Goal: Task Accomplishment & Management: Complete application form

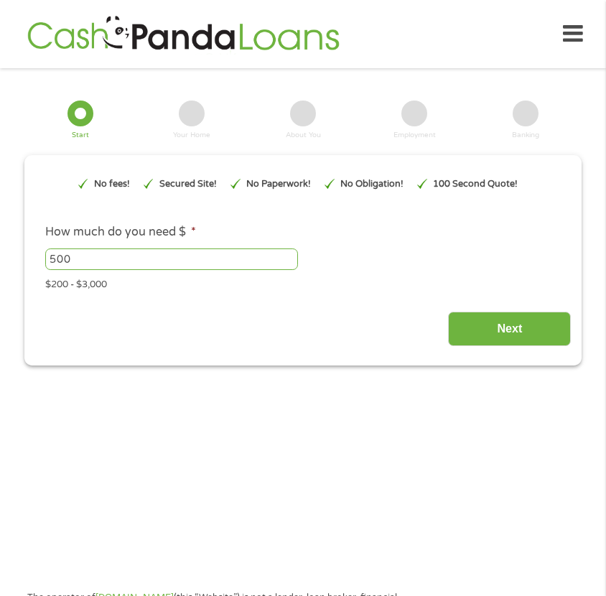
scroll to position [19, 0]
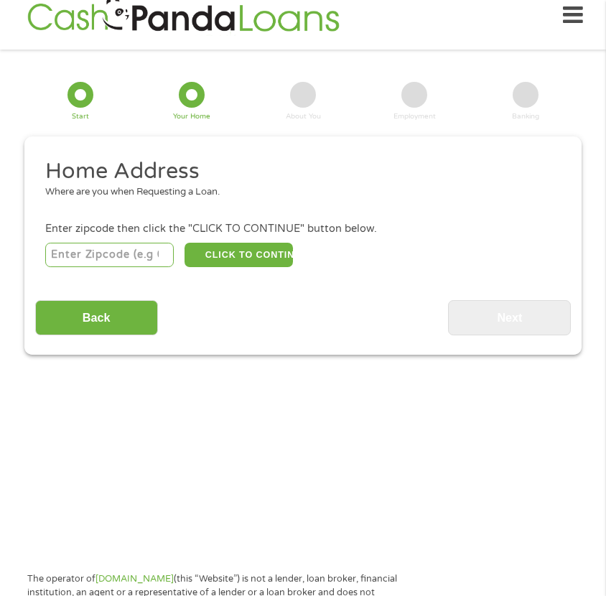
click at [124, 251] on input "number" at bounding box center [109, 255] width 129 height 24
type input "46012"
drag, startPoint x: 242, startPoint y: 270, endPoint x: 249, endPoint y: 263, distance: 10.2
click at [248, 264] on div "Home Address Where are you when Requesting a Loan. Enter zipcode then click the…" at bounding box center [303, 246] width 537 height 178
click at [268, 255] on button "CLICK TO CONTINUE" at bounding box center [239, 255] width 108 height 24
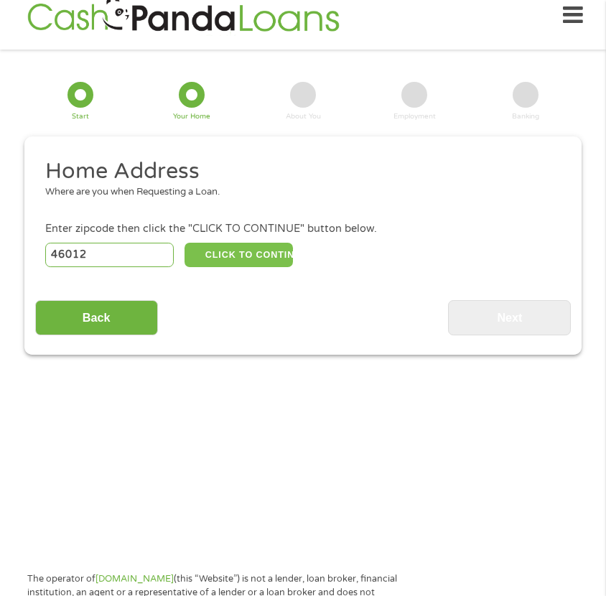
type input "46012"
type input "[PERSON_NAME]"
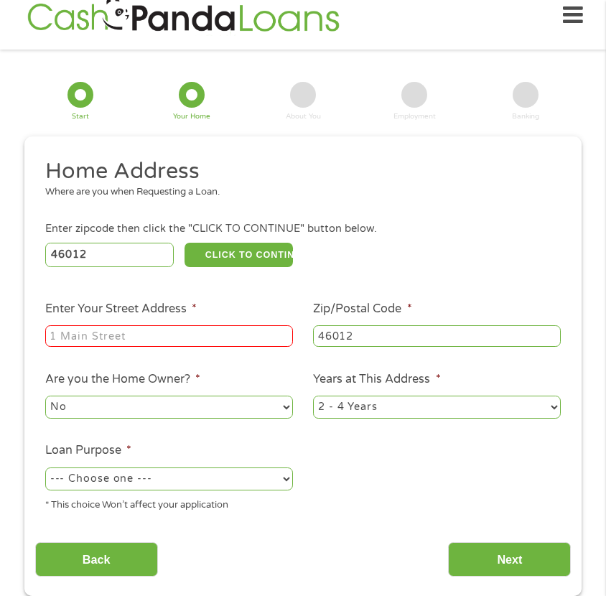
click at [233, 336] on input "Enter Your Street Address *" at bounding box center [169, 336] width 248 height 22
type input "[GEOGRAPHIC_DATA]"
click at [284, 404] on select "No Yes" at bounding box center [169, 407] width 248 height 23
click at [45, 396] on select "No Yes" at bounding box center [169, 407] width 248 height 23
click at [550, 405] on select "1 Year or less 1 - 2 Years 2 - 4 Years Over 4 Years" at bounding box center [437, 407] width 248 height 23
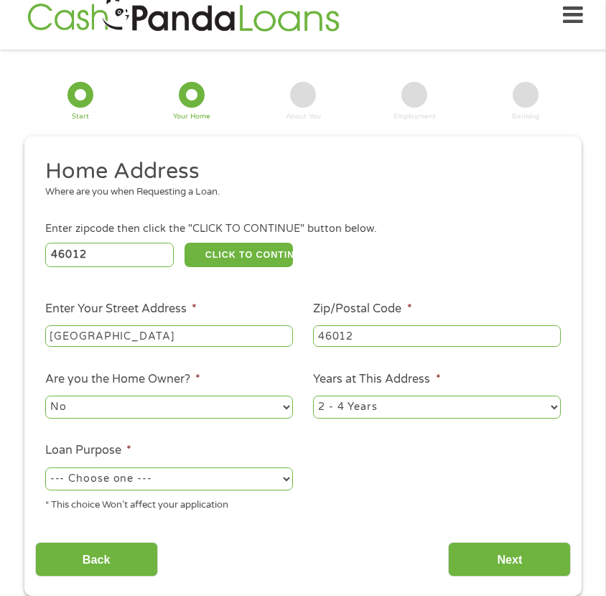
select select "60months"
click at [313, 396] on select "1 Year or less 1 - 2 Years 2 - 4 Years Over 4 Years" at bounding box center [437, 407] width 248 height 23
click at [476, 486] on ul "Home Address Where are you when Requesting a Loan. Enter zipcode then click the…" at bounding box center [303, 340] width 537 height 366
click at [284, 479] on select "--- Choose one --- Pay Bills Debt Consolidation Home Improvement Major Purchase…" at bounding box center [169, 479] width 248 height 23
select select "paybills"
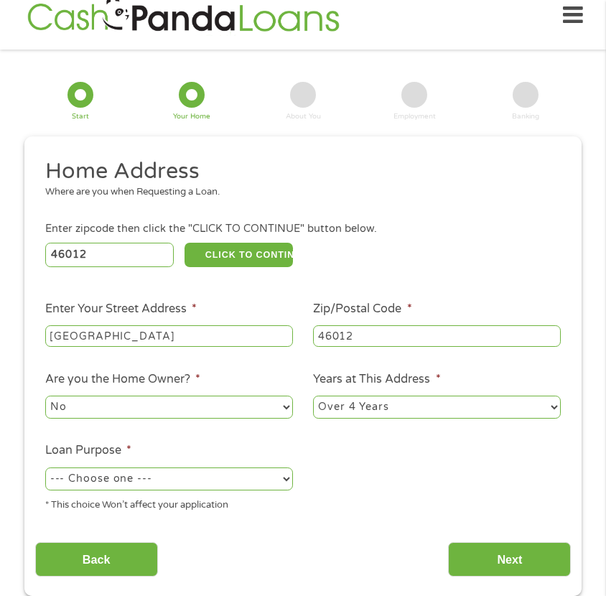
click at [45, 468] on select "--- Choose one --- Pay Bills Debt Consolidation Home Improvement Major Purchase…" at bounding box center [169, 479] width 248 height 23
click at [495, 560] on input "Next" at bounding box center [509, 559] width 123 height 35
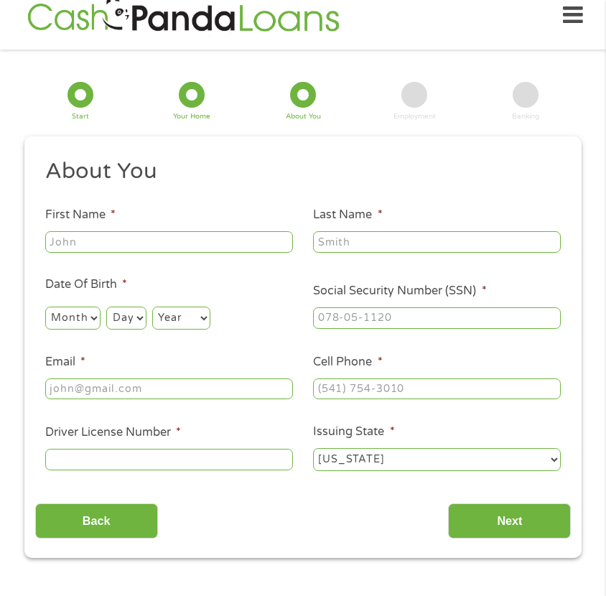
scroll to position [6, 6]
click at [186, 238] on input "First Name *" at bounding box center [169, 242] width 248 height 22
type input "[PERSON_NAME]"
type input "[EMAIL_ADDRESS][DOMAIN_NAME]"
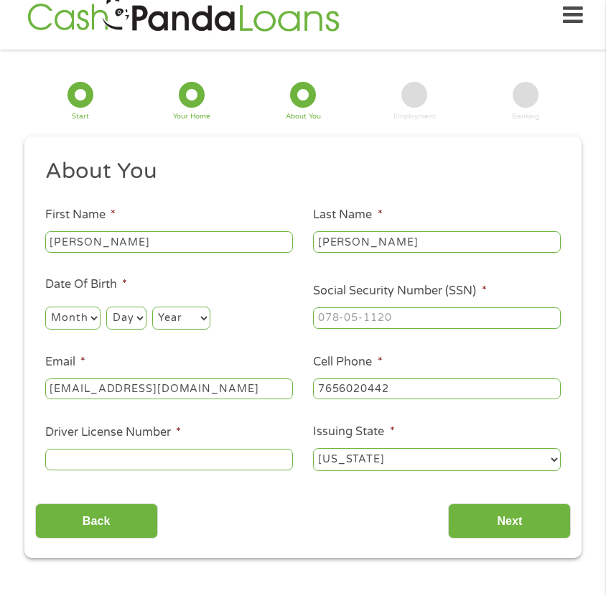
type input "[PHONE_NUMBER]"
click at [84, 316] on select "Month 1 2 3 4 5 6 7 8 9 10 11 12" at bounding box center [72, 318] width 55 height 23
select select "7"
click at [45, 307] on select "Month 1 2 3 4 5 6 7 8 9 10 11 12" at bounding box center [72, 318] width 55 height 23
click at [141, 325] on select "Day 1 2 3 4 5 6 7 8 9 10 11 12 13 14 15 16 17 18 19 20 21 22 23 24 25 26 27 28 …" at bounding box center [126, 318] width 40 height 23
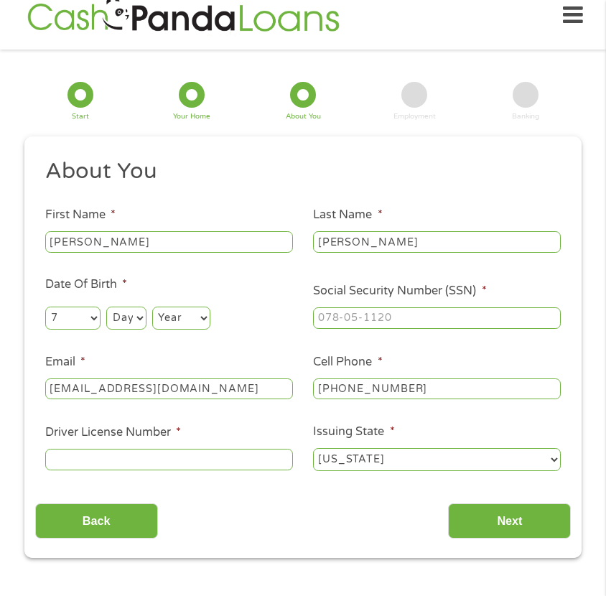
select select "19"
click at [106, 307] on select "Day 1 2 3 4 5 6 7 8 9 10 11 12 13 14 15 16 17 18 19 20 21 22 23 24 25 26 27 28 …" at bounding box center [126, 318] width 40 height 23
click at [195, 317] on select "Year [DATE] 2006 2005 2004 2003 2002 2001 2000 1999 1998 1997 1996 1995 1994 19…" at bounding box center [181, 318] width 58 height 23
select select "1969"
click at [152, 307] on select "Year [DATE] 2006 2005 2004 2003 2002 2001 2000 1999 1998 1997 1996 1995 1994 19…" at bounding box center [181, 318] width 58 height 23
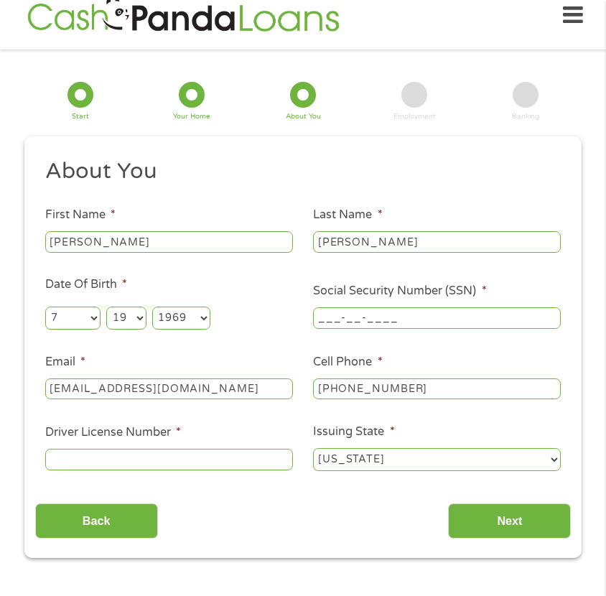
click at [329, 322] on input "___-__-____" at bounding box center [437, 319] width 248 height 22
type input "305-92-3450"
click at [206, 458] on input "Driver License Number *" at bounding box center [169, 460] width 248 height 22
type input "8902467568"
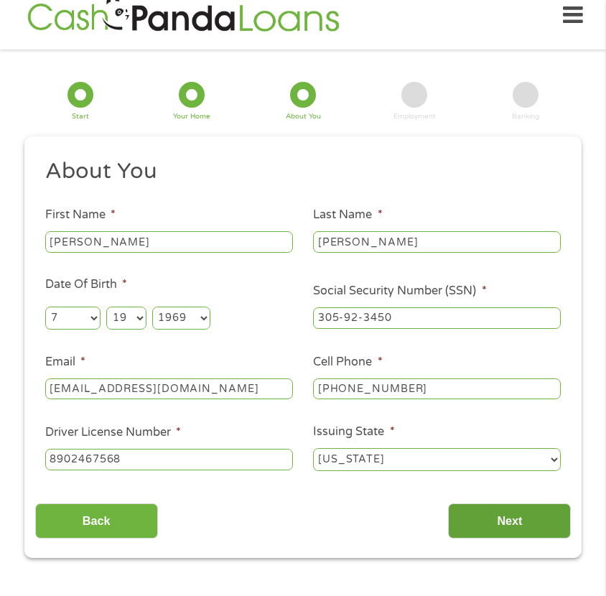
click at [523, 532] on input "Next" at bounding box center [509, 521] width 123 height 35
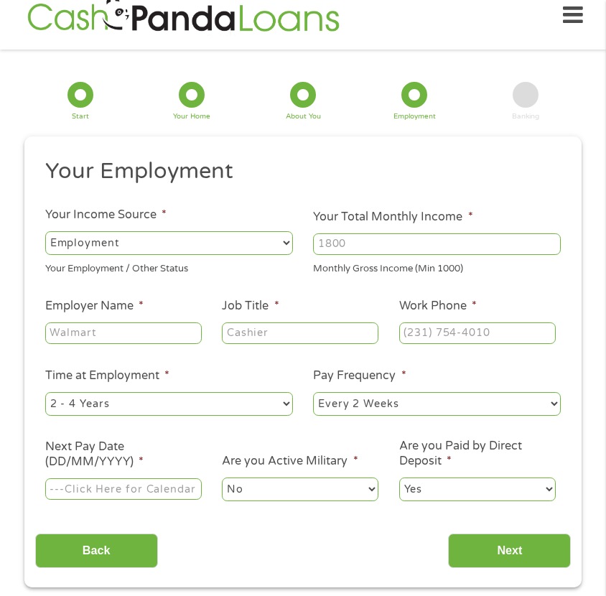
click at [135, 245] on select "--- Choose one --- Employment [DEMOGRAPHIC_DATA] Benefits" at bounding box center [169, 242] width 248 height 23
click at [45, 231] on select "--- Choose one --- Employment [DEMOGRAPHIC_DATA] Benefits" at bounding box center [169, 242] width 248 height 23
click at [379, 246] on input "Your Total Monthly Income *" at bounding box center [437, 245] width 248 height 22
type input "4000"
click at [121, 333] on input "Employer Name *" at bounding box center [123, 334] width 157 height 22
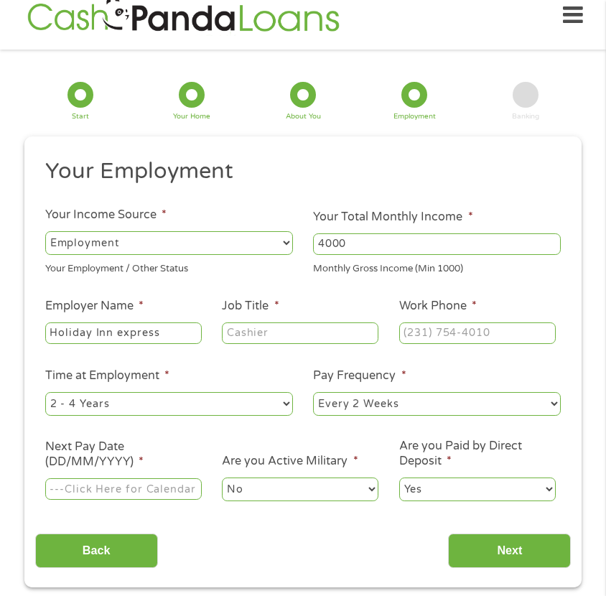
type input "Holiday Inn express"
type input "front desk manager"
type input "[PHONE_NUMBER]"
click at [282, 405] on select "--- Choose one --- 1 Year or less 1 - 2 Years 2 - 4 Years Over 4 Years" at bounding box center [169, 403] width 248 height 23
select select "24months"
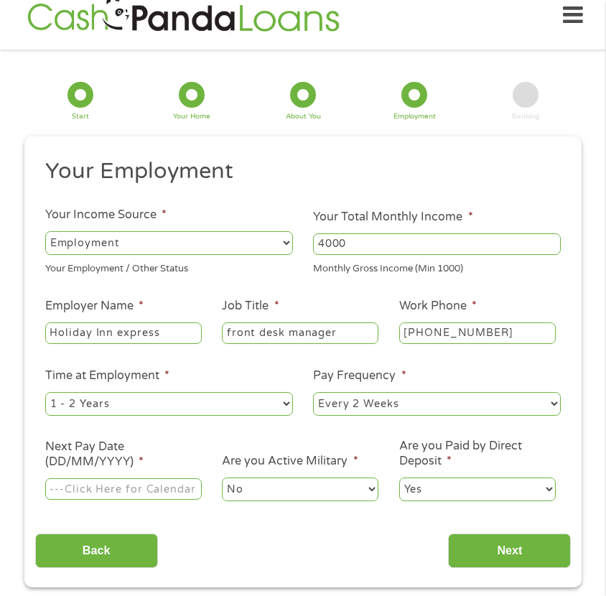
click at [45, 392] on select "--- Choose one --- 1 Year or less 1 - 2 Years 2 - 4 Years Over 4 Years" at bounding box center [169, 403] width 248 height 23
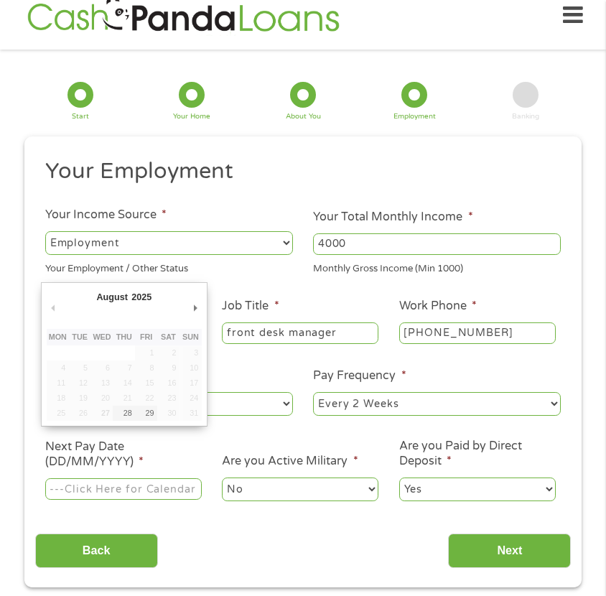
click at [167, 489] on input "Next Pay Date (DD/MM/YYYY) *" at bounding box center [123, 490] width 157 height 22
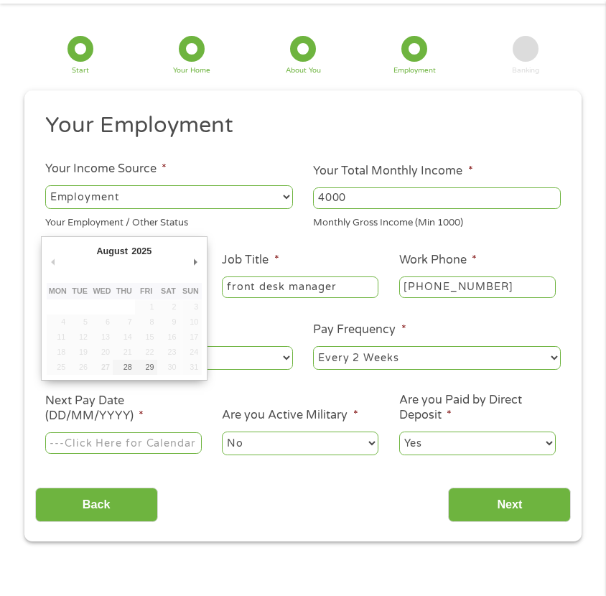
scroll to position [91, 0]
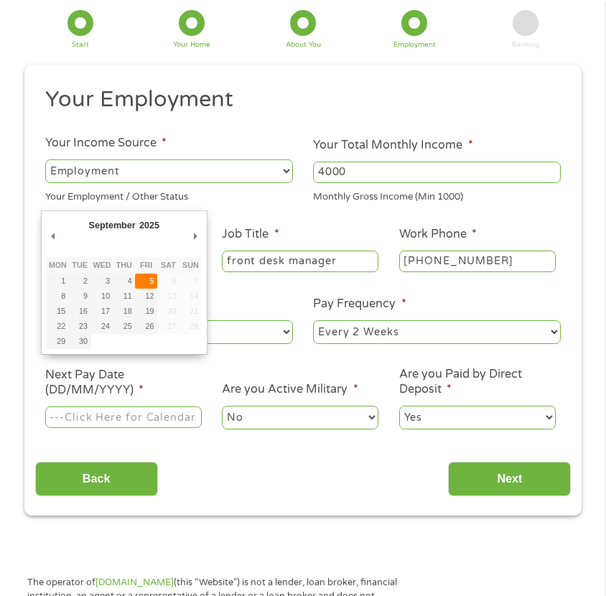
type input "[DATE]"
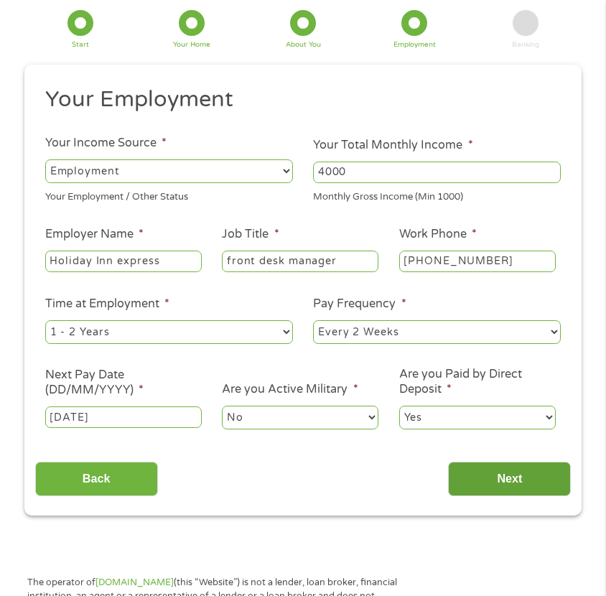
click at [524, 474] on input "Next" at bounding box center [509, 479] width 123 height 35
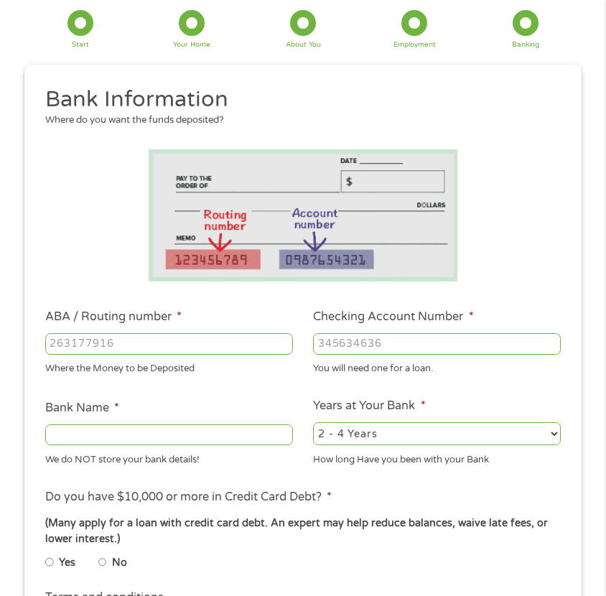
scroll to position [19, 0]
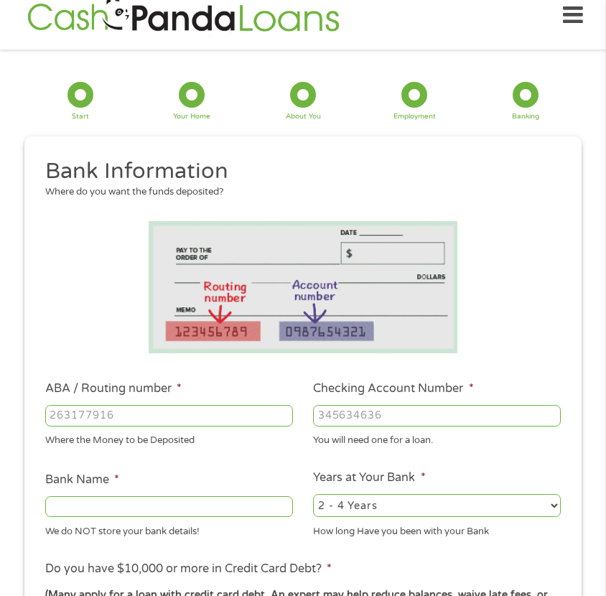
click at [96, 419] on input "ABA / Routing number *" at bounding box center [169, 416] width 248 height 22
type input "124303201"
type input "VARO BANK, NATIONAL ASSOCIATION"
type input "124303201"
click at [364, 420] on input "Checking Account Number *" at bounding box center [437, 416] width 248 height 22
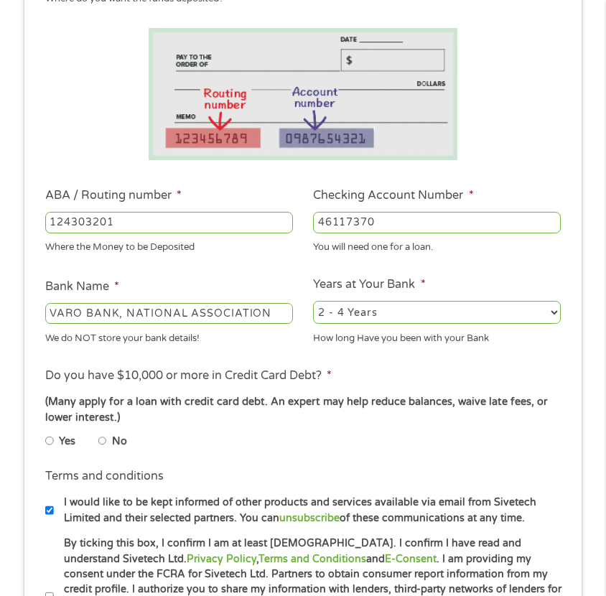
scroll to position [234, 0]
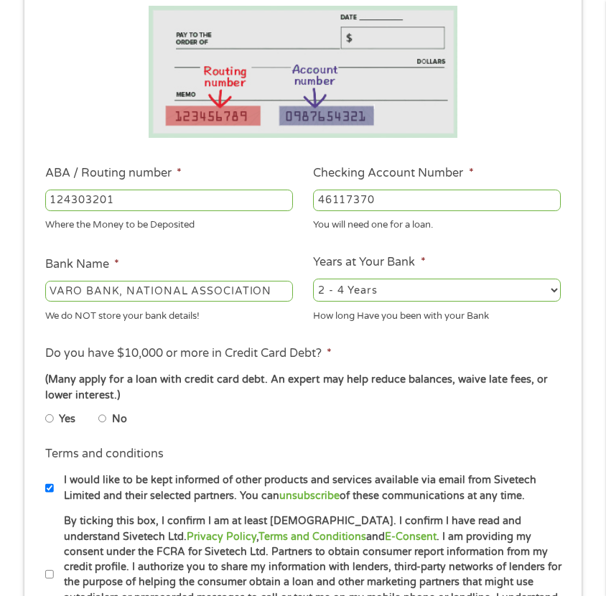
type input "46117370"
click at [111, 415] on li "No" at bounding box center [124, 418] width 52 height 22
click at [108, 419] on li "No" at bounding box center [124, 418] width 52 height 22
click at [103, 417] on input "No" at bounding box center [102, 418] width 9 height 17
radio input "true"
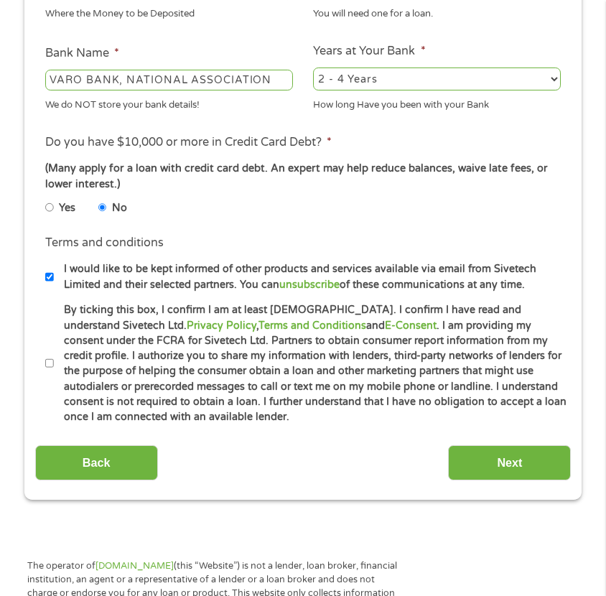
scroll to position [450, 0]
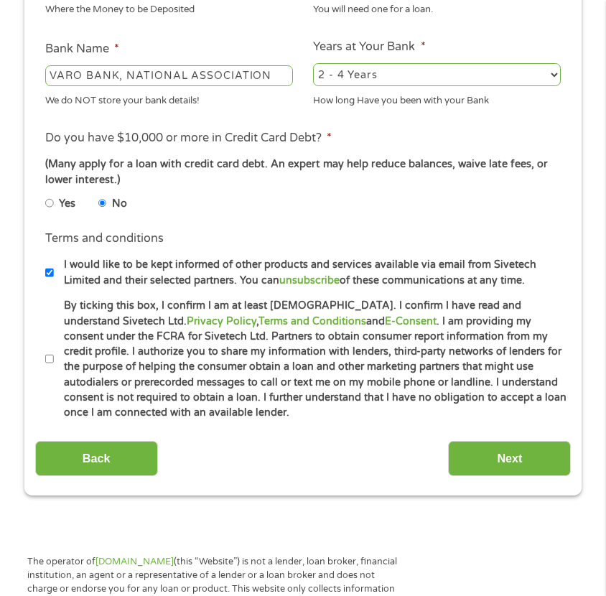
click at [48, 361] on input "By ticking this box, I confirm I am at least [DEMOGRAPHIC_DATA]. I confirm I ha…" at bounding box center [49, 359] width 9 height 17
checkbox input "true"
click at [472, 454] on input "Next" at bounding box center [509, 458] width 123 height 35
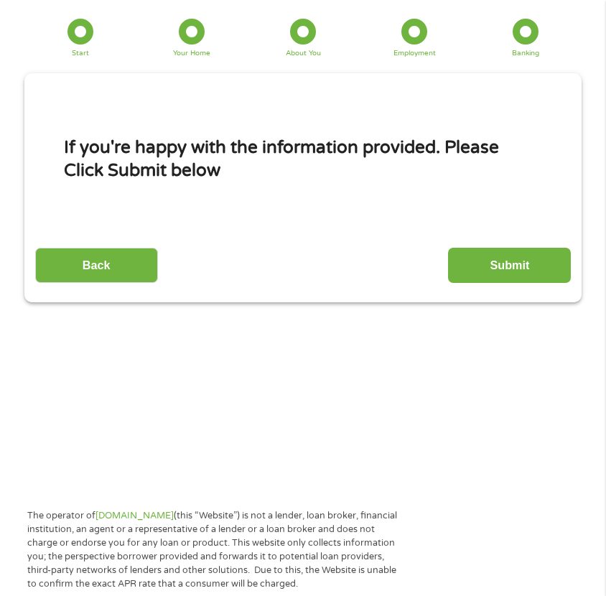
scroll to position [19, 0]
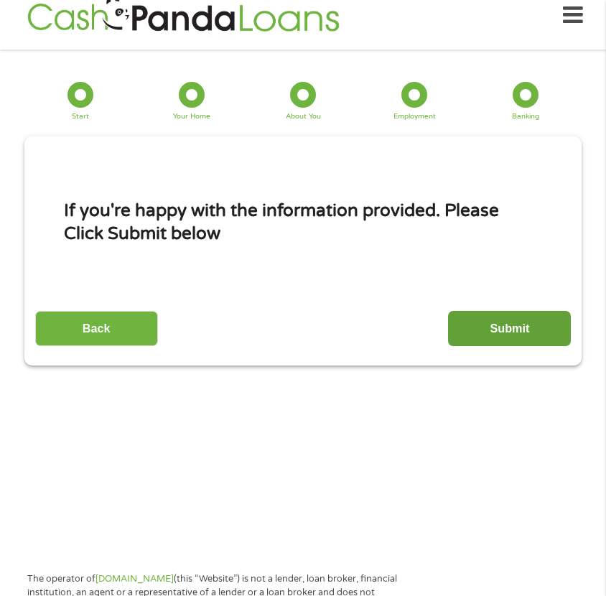
click at [540, 338] on input "Submit" at bounding box center [509, 328] width 123 height 35
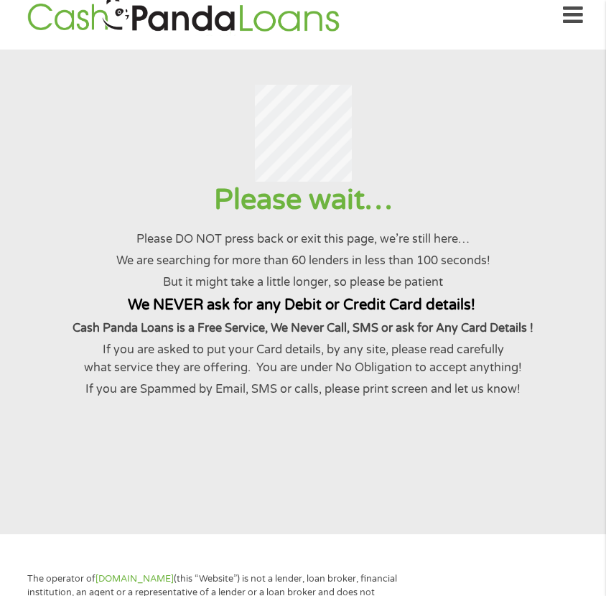
scroll to position [0, 0]
